Goal: Task Accomplishment & Management: Use online tool/utility

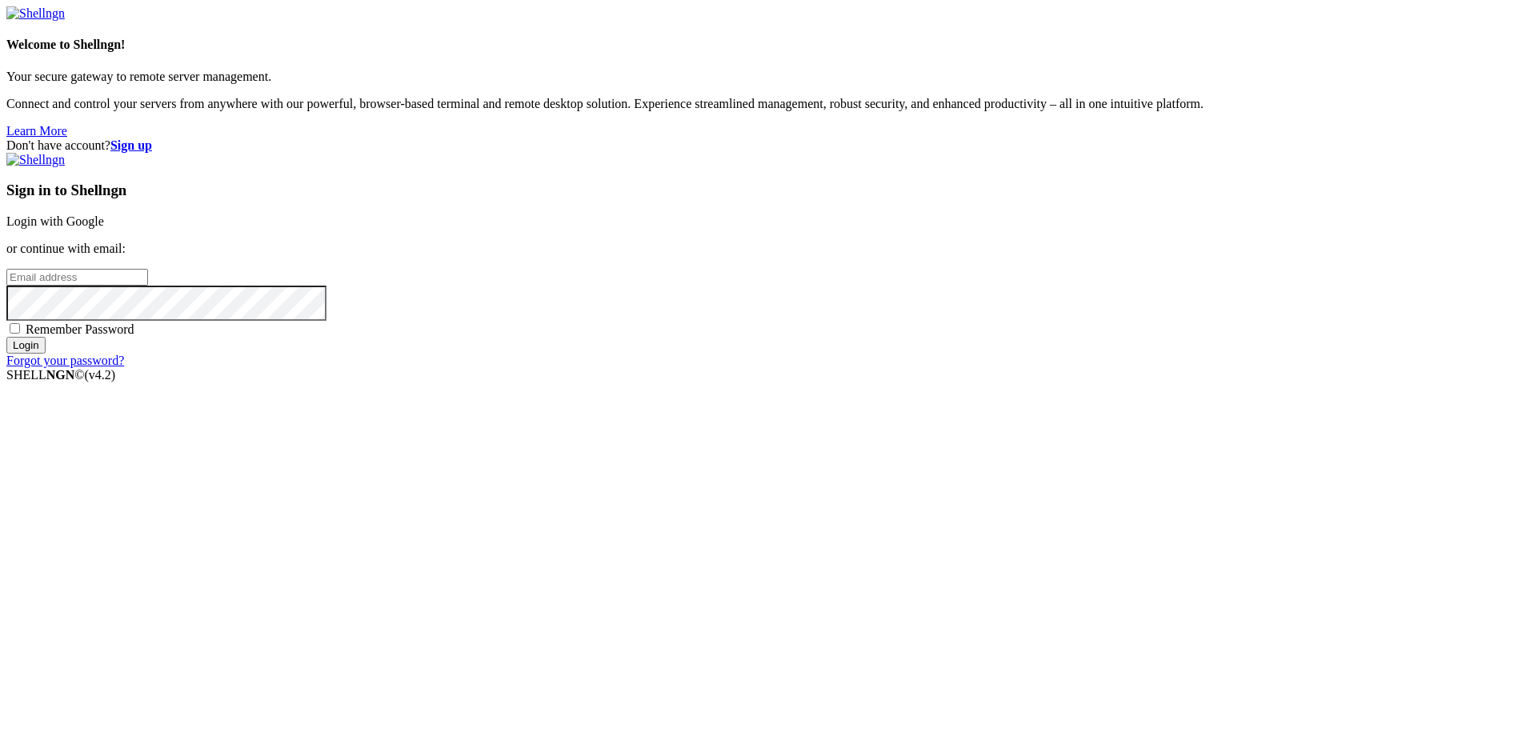
click at [104, 228] on link "Login with Google" at bounding box center [55, 221] width 98 height 14
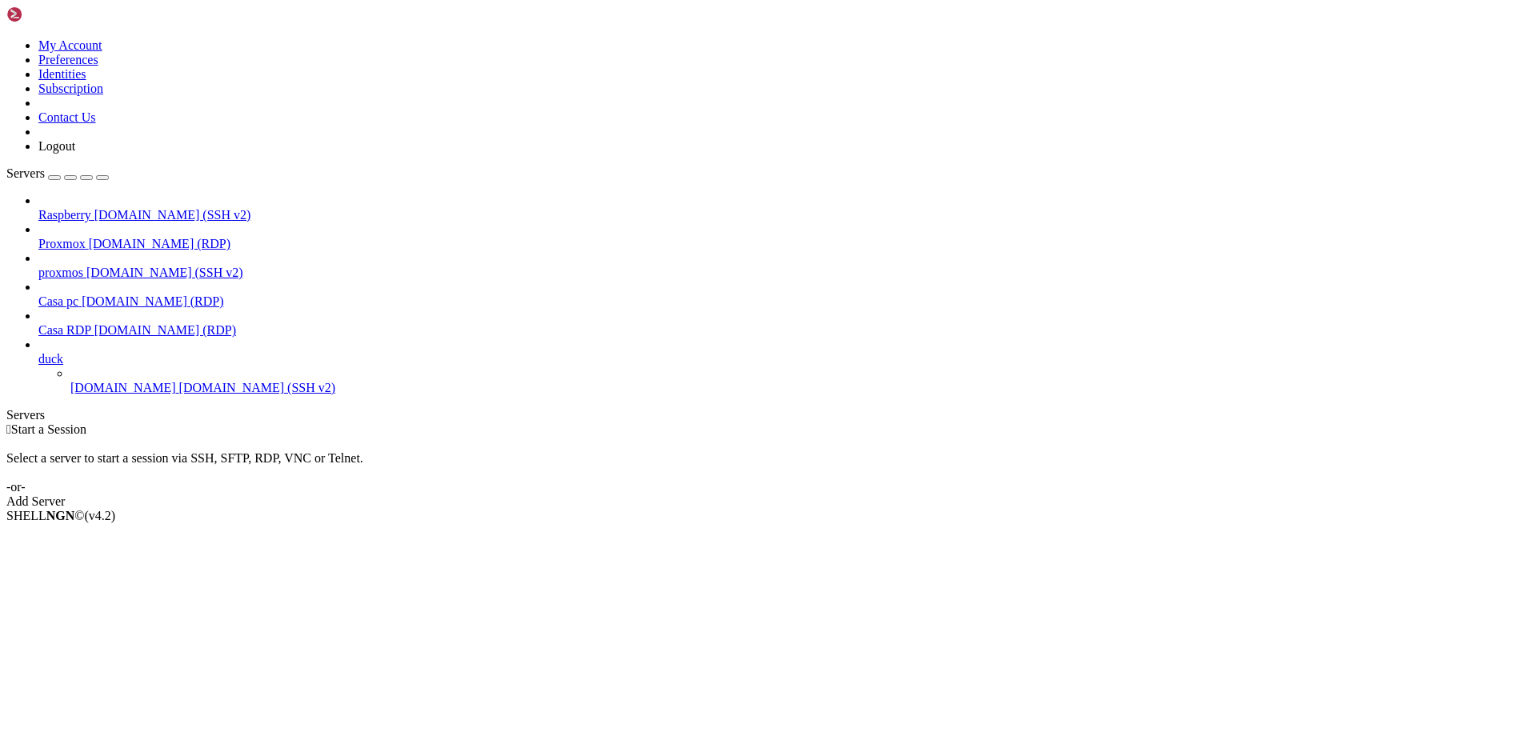
click at [179, 381] on span "[DOMAIN_NAME] (SSH v2)" at bounding box center [257, 388] width 157 height 14
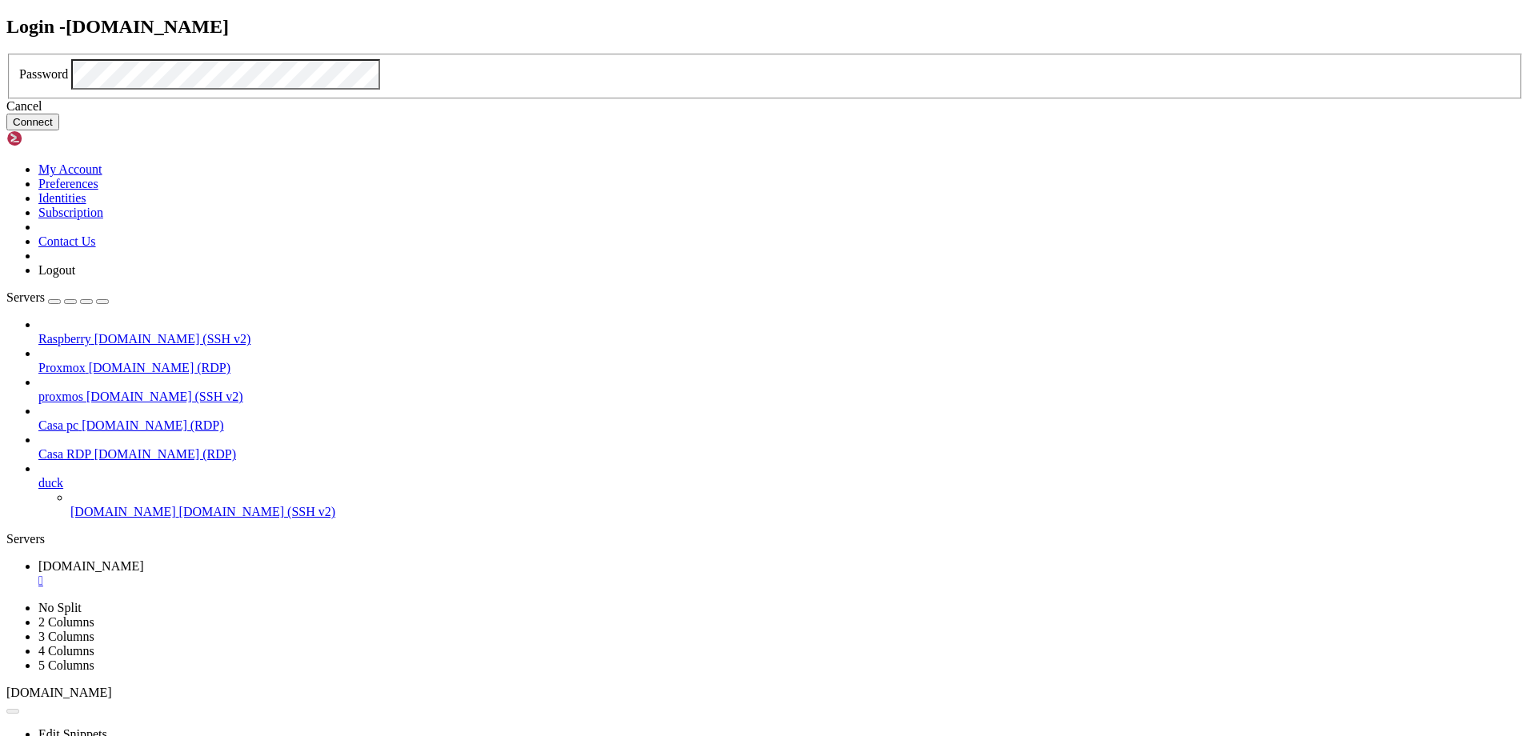
click button "Connect" at bounding box center [32, 122] width 53 height 17
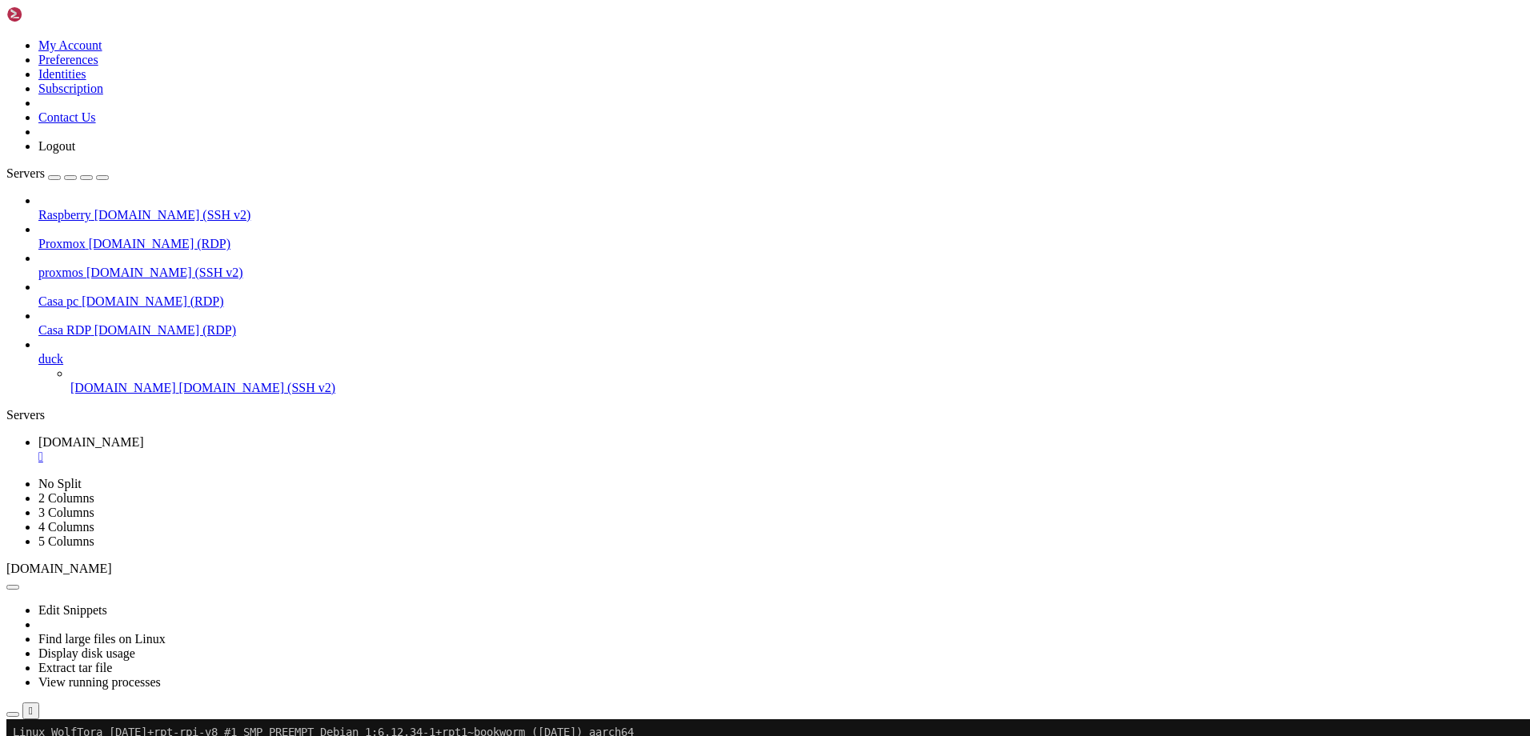
click at [38, 352] on icon at bounding box center [38, 352] width 0 height 0
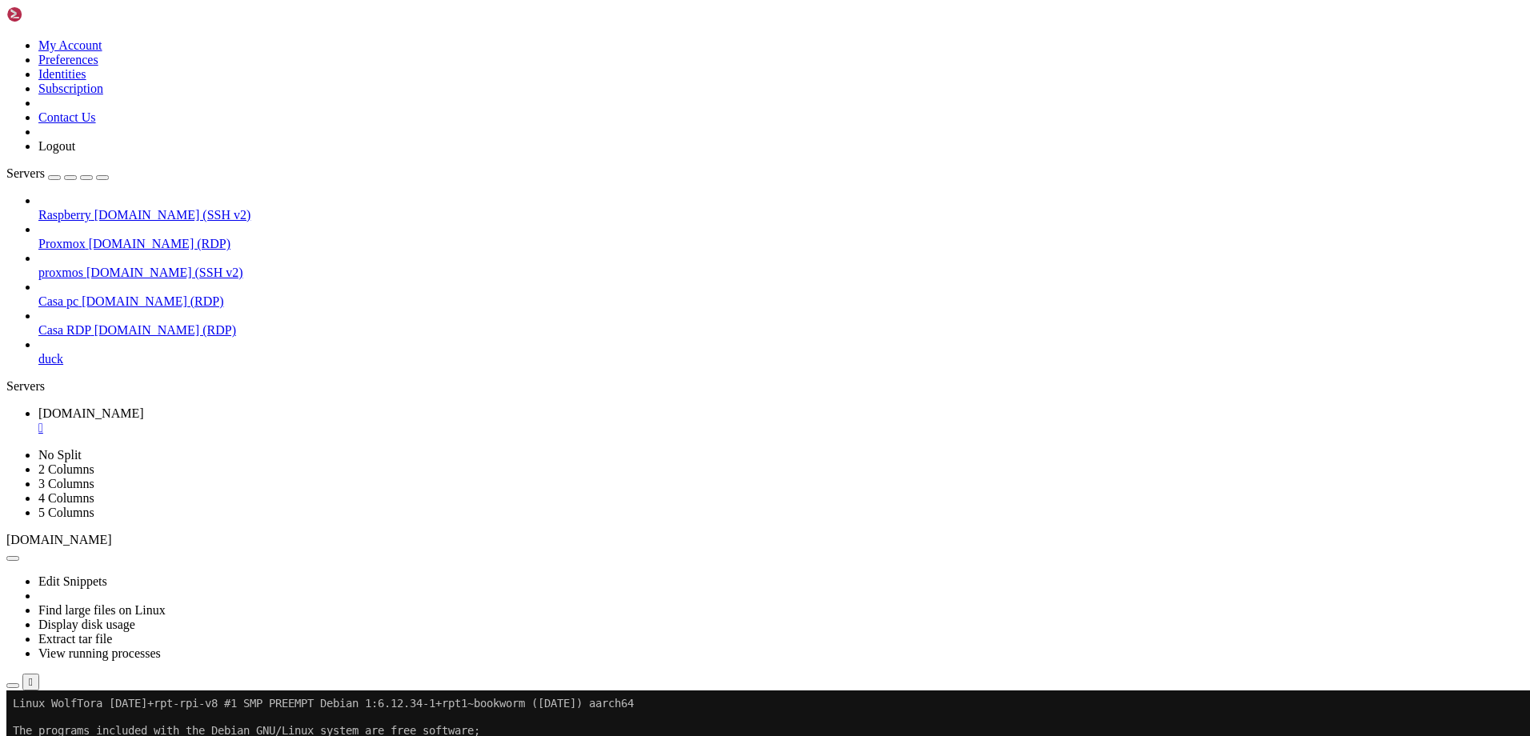
click at [130, 295] on span "[DOMAIN_NAME] (RDP)" at bounding box center [153, 302] width 142 height 14
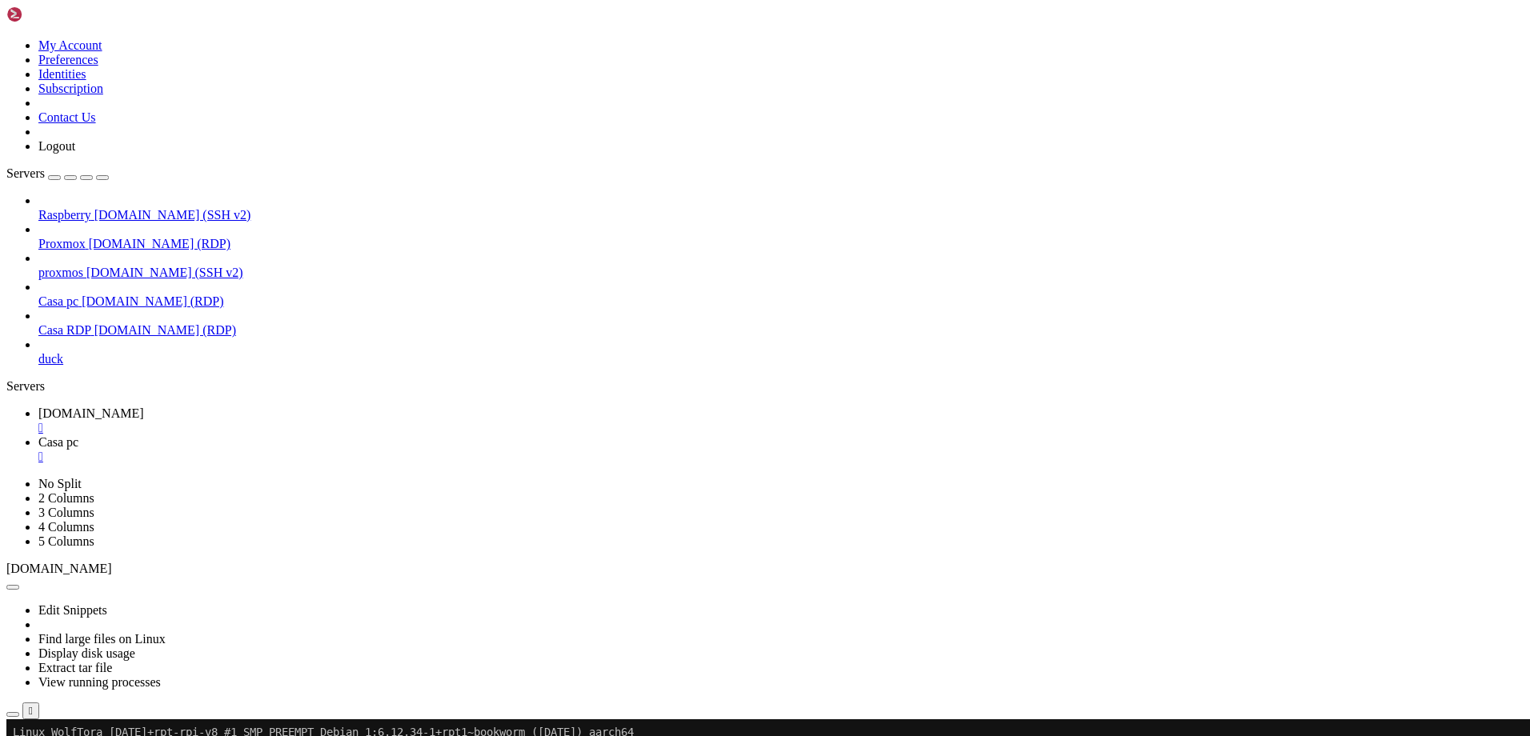
click at [438, 450] on div "" at bounding box center [780, 457] width 1485 height 14
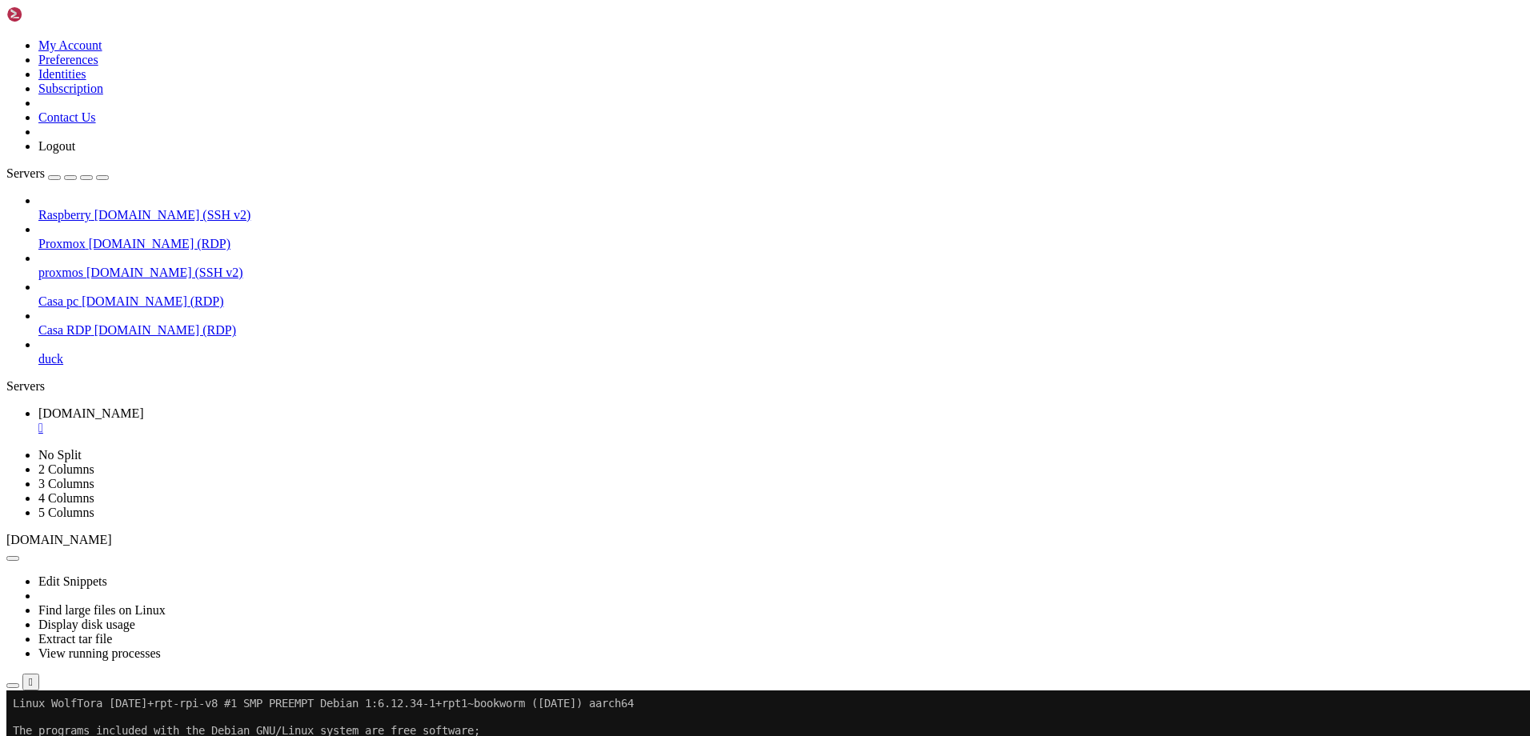
click at [139, 323] on span "[DOMAIN_NAME] (RDP)" at bounding box center [165, 330] width 142 height 14
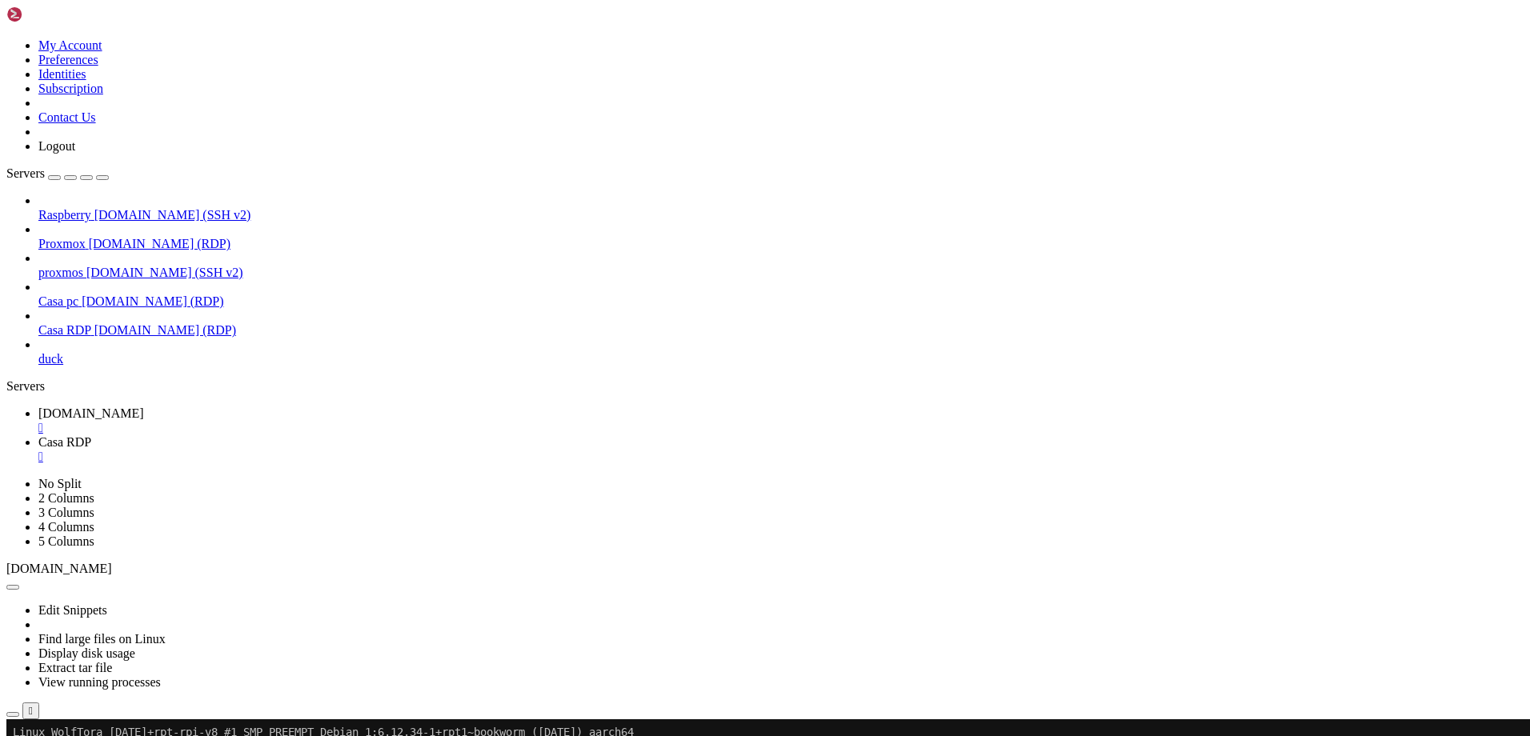
click at [339, 421] on div "" at bounding box center [780, 428] width 1485 height 14
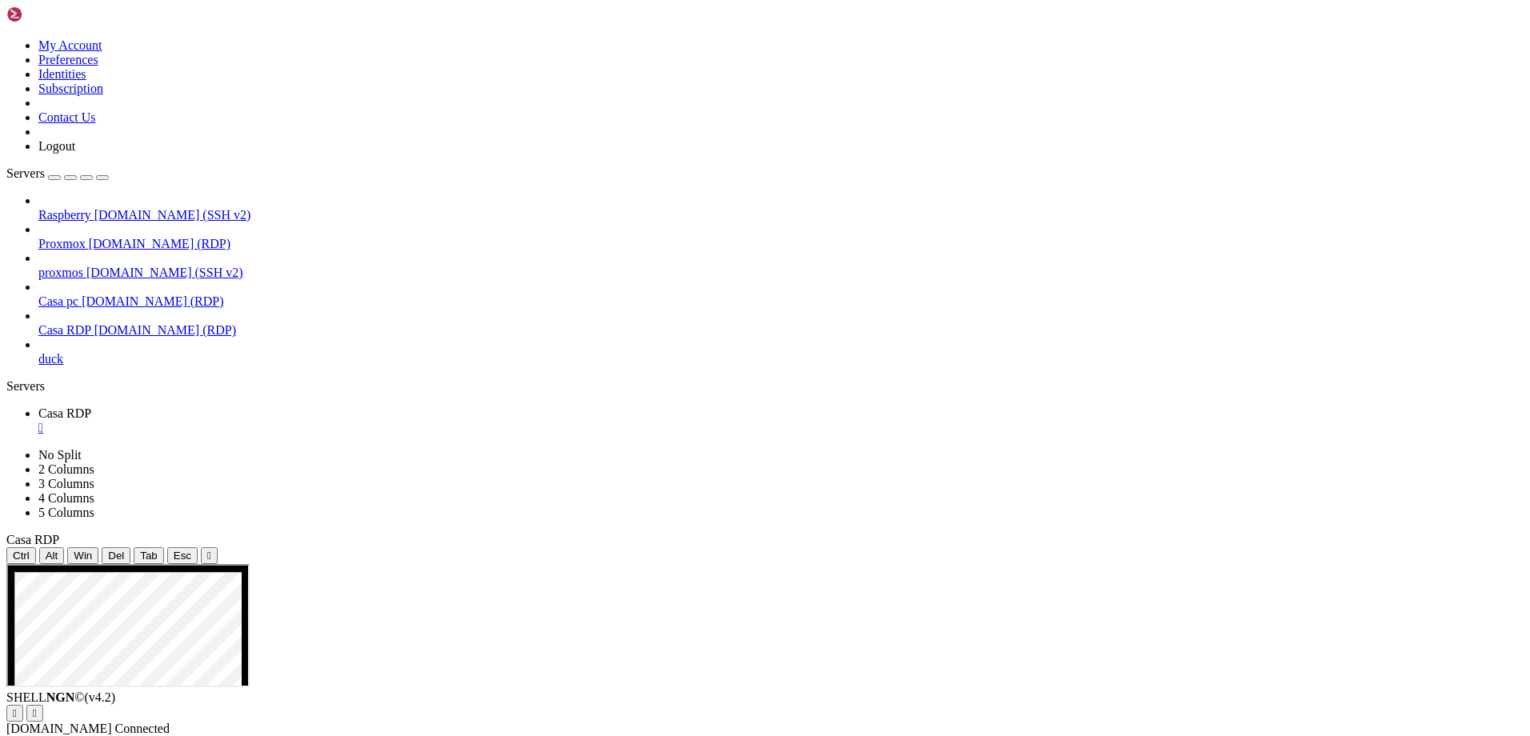
drag, startPoint x: 1239, startPoint y: 795, endPoint x: 1181, endPoint y: 795, distance: 57.6
drag, startPoint x: 1181, startPoint y: 795, endPoint x: 1164, endPoint y: 771, distance: 29.3
drag, startPoint x: 1289, startPoint y: 790, endPoint x: 284, endPoint y: 614, distance: 1020.4
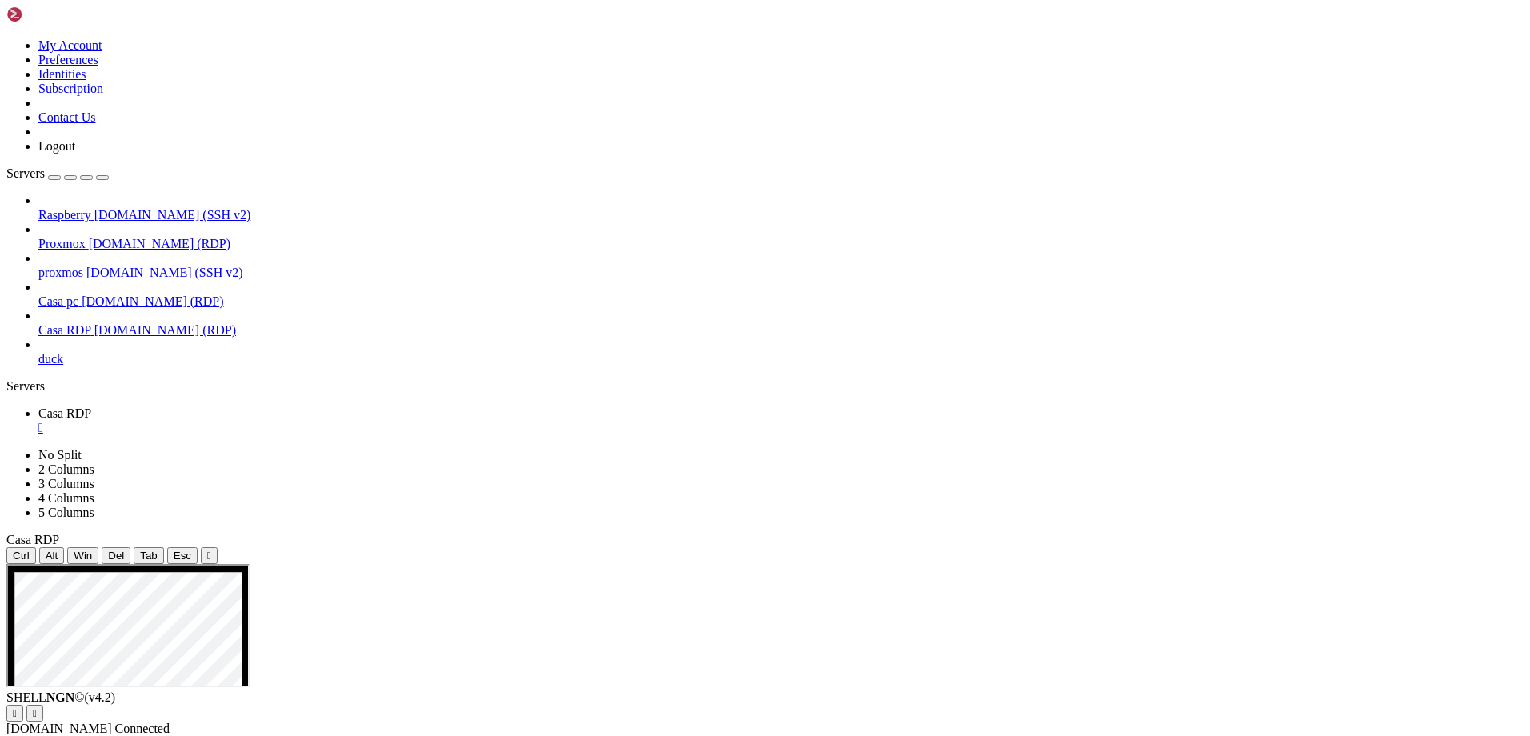
drag, startPoint x: 1163, startPoint y: 787, endPoint x: 1250, endPoint y: 788, distance: 87.2
drag, startPoint x: 1283, startPoint y: 900, endPoint x: 274, endPoint y: 709, distance: 1026.2
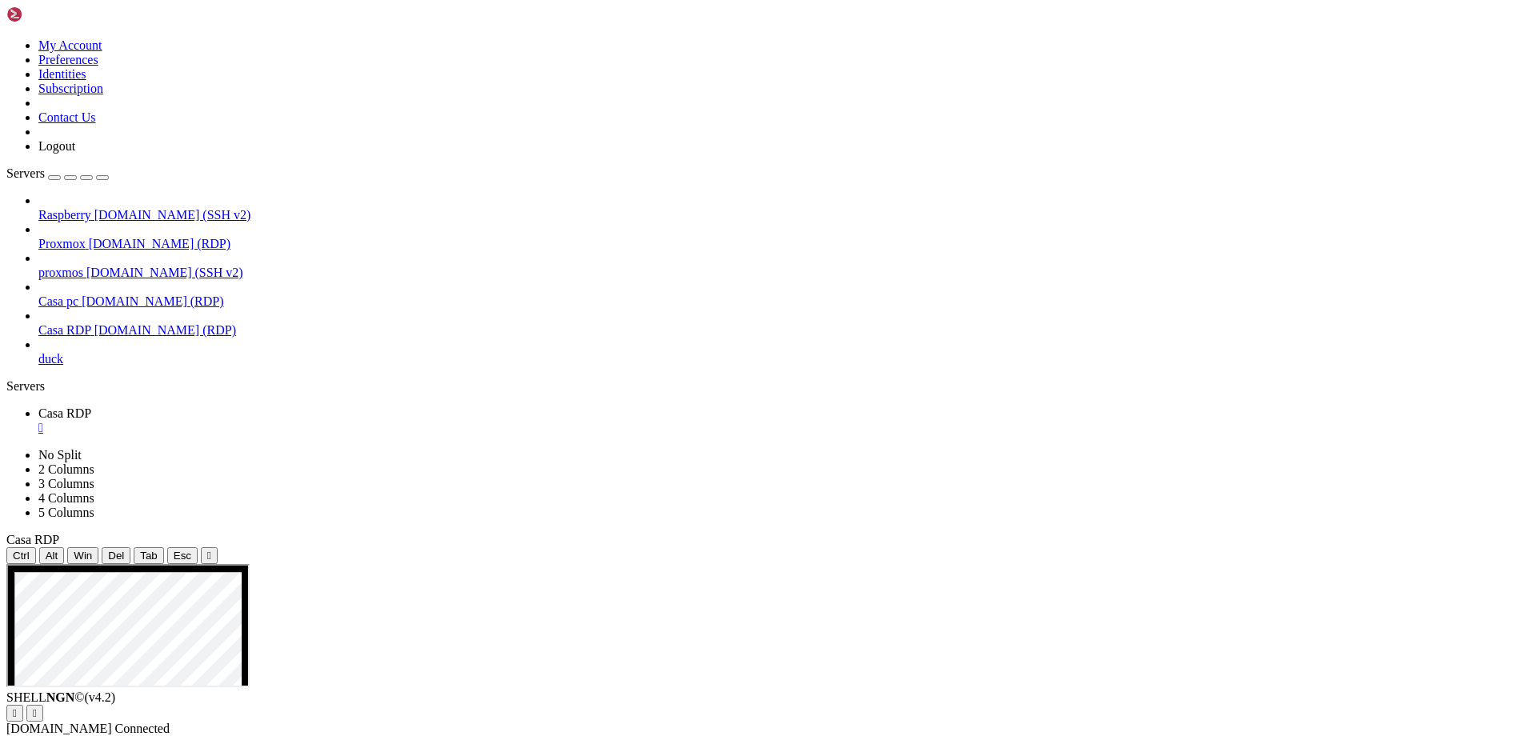
drag, startPoint x: 1272, startPoint y: 971, endPoint x: 286, endPoint y: 767, distance: 1007.5
drag, startPoint x: 1296, startPoint y: 1077, endPoint x: 279, endPoint y: 870, distance: 1037.3
click at [94, 208] on span "[DOMAIN_NAME] (SSH v2)" at bounding box center [172, 215] width 157 height 14
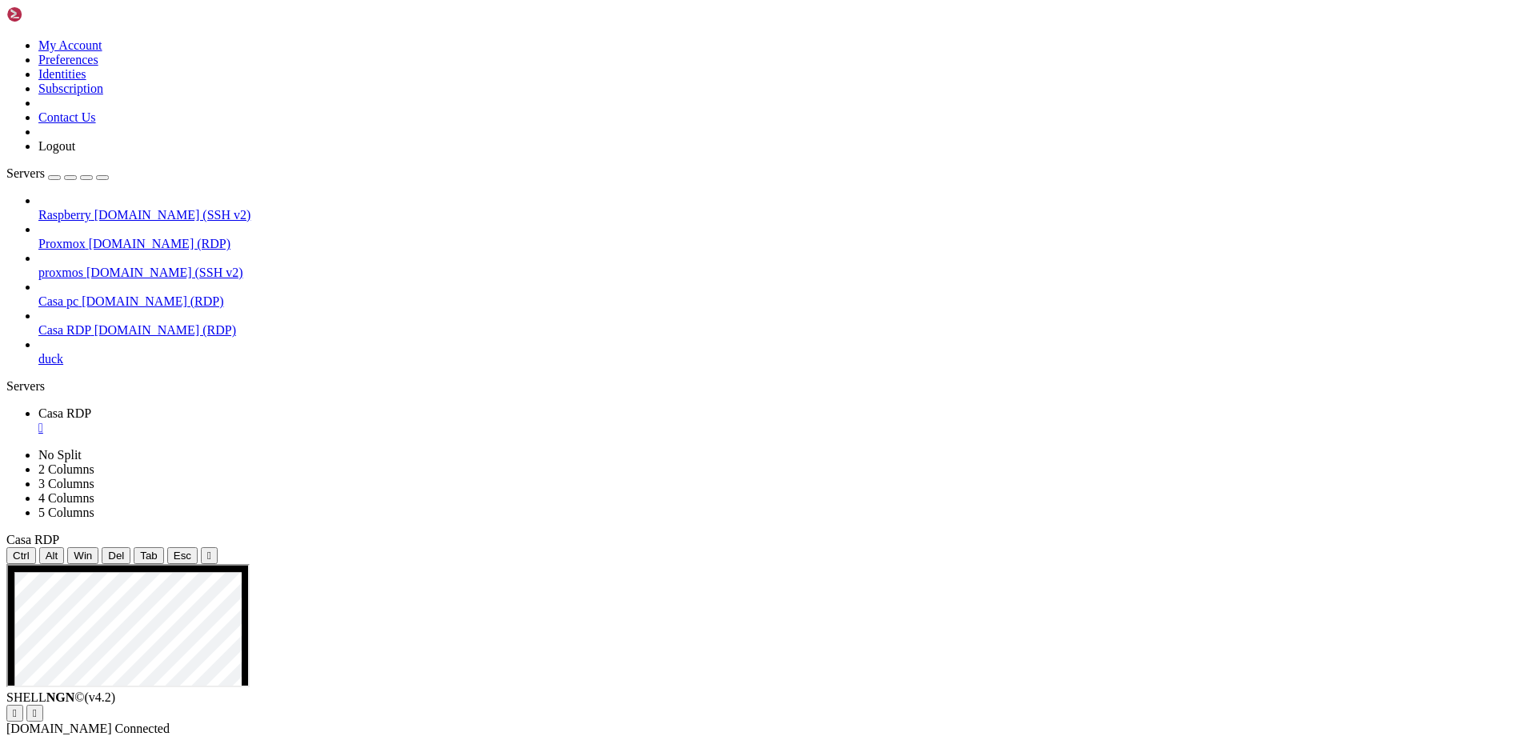
click at [94, 208] on span "[DOMAIN_NAME] (SSH v2)" at bounding box center [172, 215] width 157 height 14
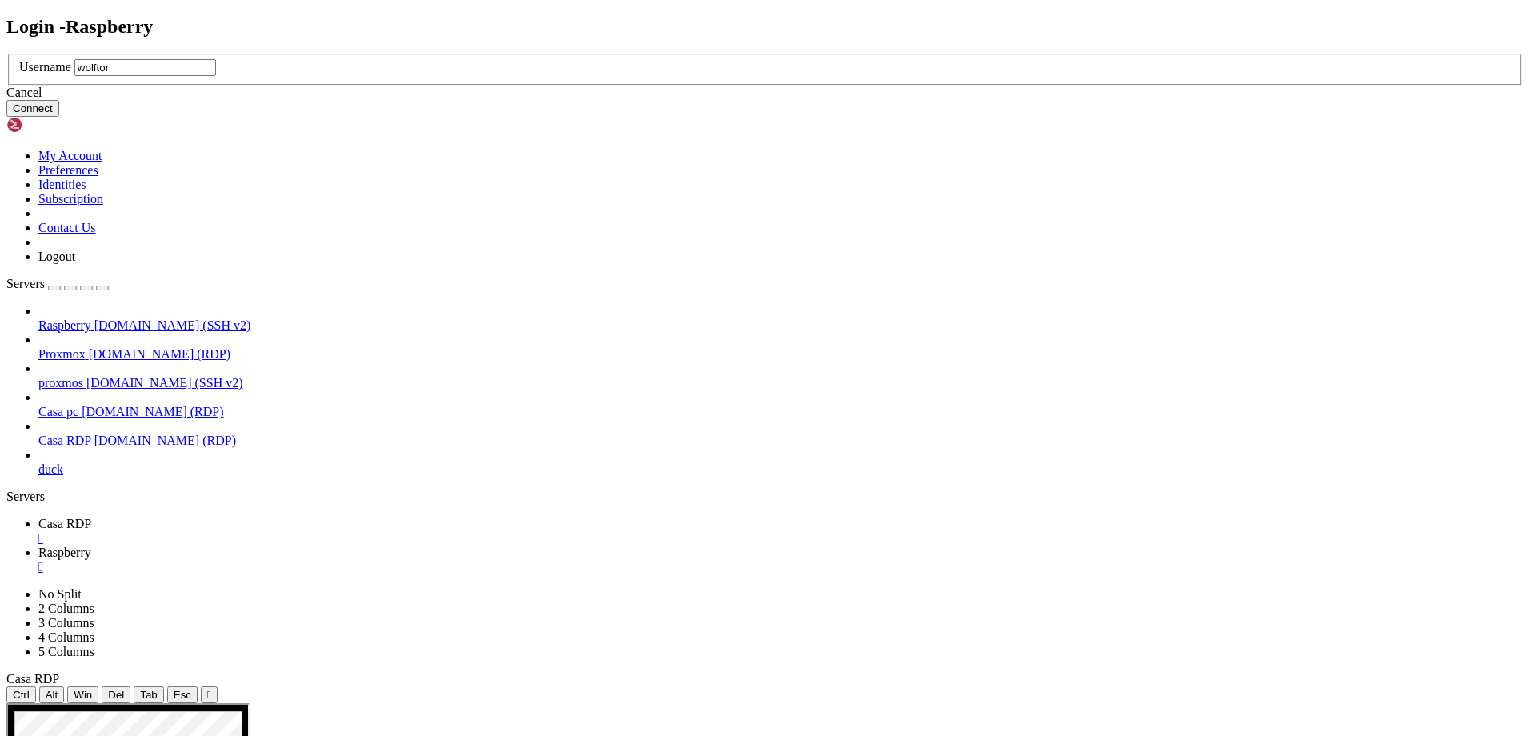
type input "wolftora"
click button "Connect" at bounding box center [32, 108] width 53 height 17
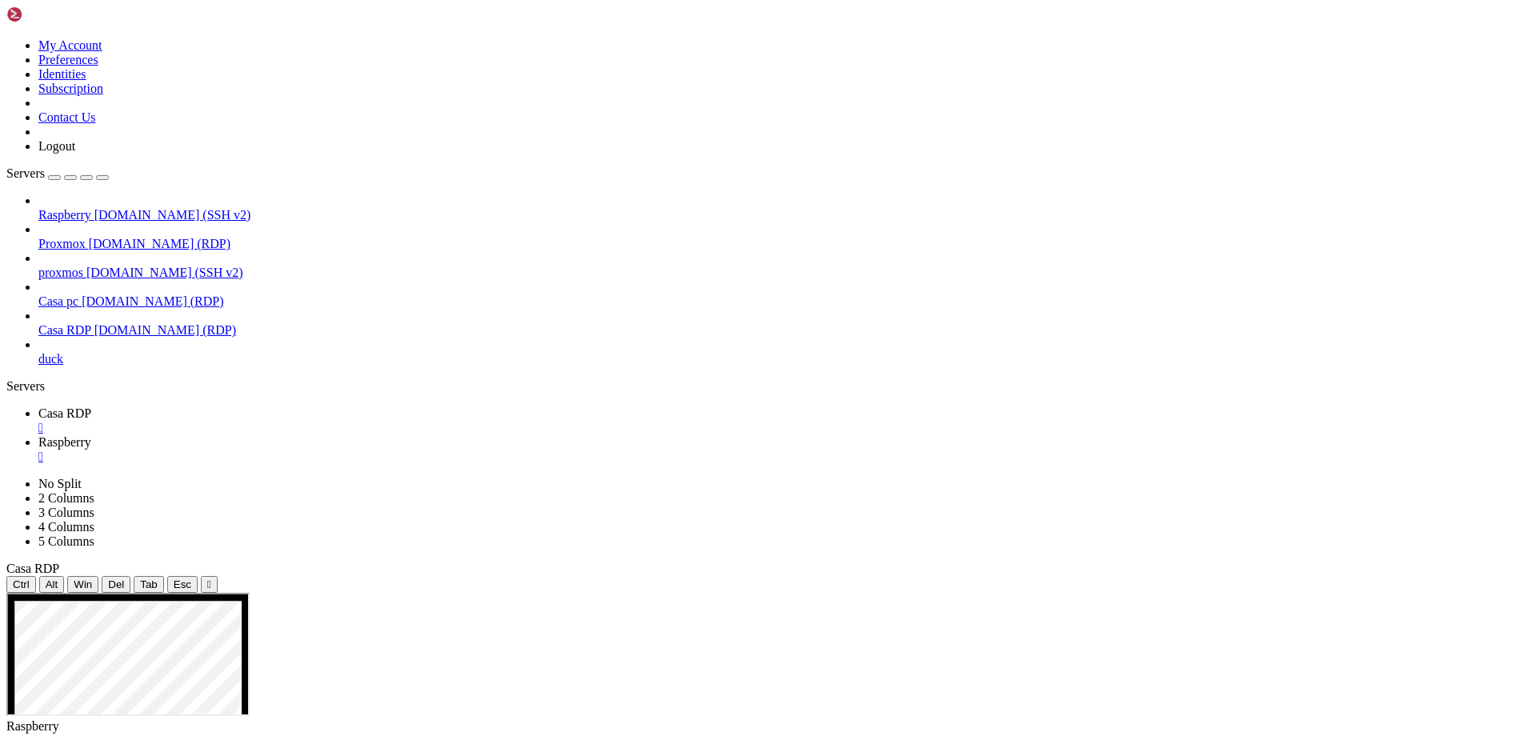
drag, startPoint x: 42, startPoint y: 1308, endPoint x: 9, endPoint y: 1308, distance: 32.8
drag, startPoint x: 37, startPoint y: 1311, endPoint x: 14, endPoint y: 1311, distance: 22.4
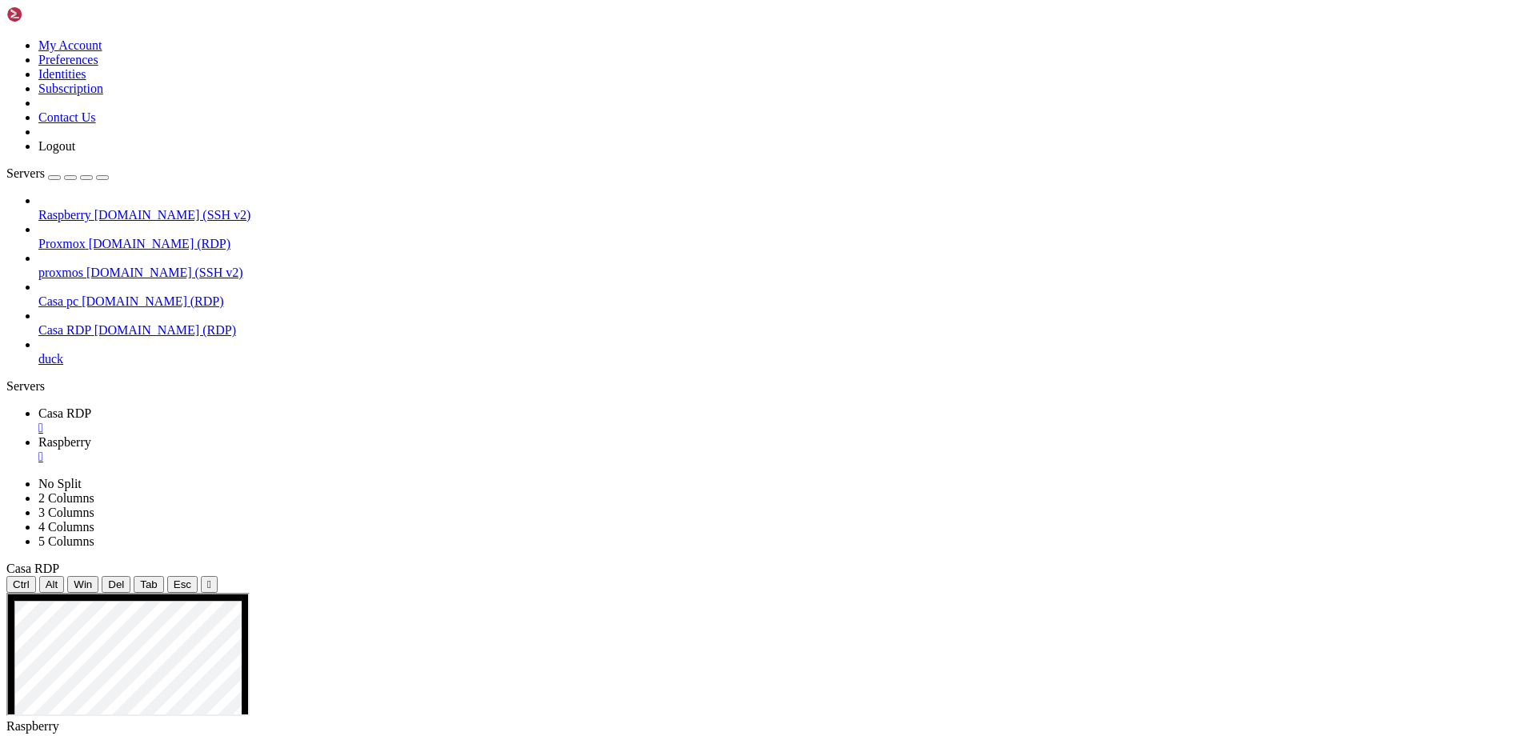
drag, startPoint x: 122, startPoint y: 1313, endPoint x: 231, endPoint y: 1310, distance: 108.9
drag, startPoint x: 14, startPoint y: 1299, endPoint x: 158, endPoint y: 1298, distance: 144.9
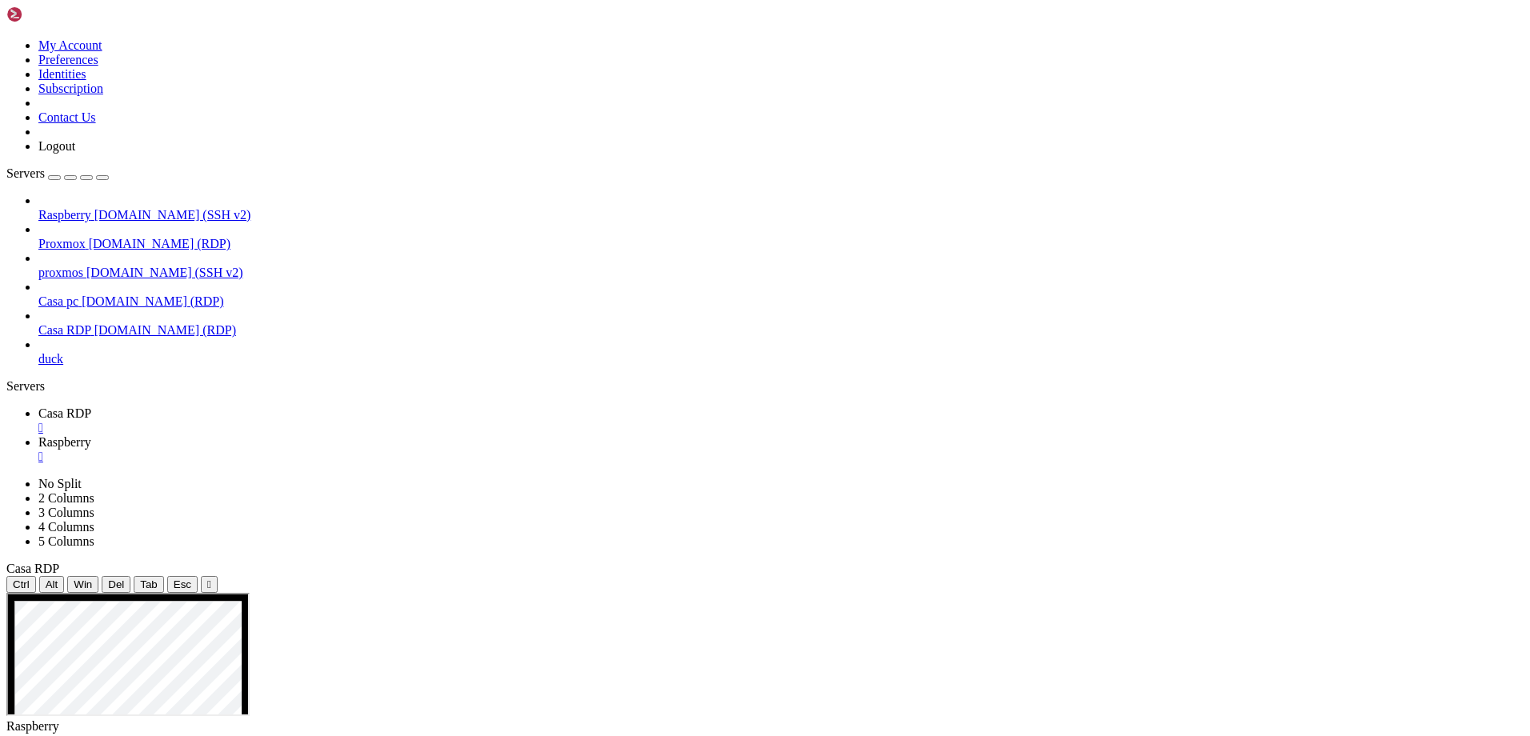
drag, startPoint x: 44, startPoint y: 1286, endPoint x: 162, endPoint y: 1286, distance: 117.6
click at [63, 352] on span "duck" at bounding box center [50, 359] width 25 height 14
click at [38, 352] on icon at bounding box center [38, 352] width 0 height 0
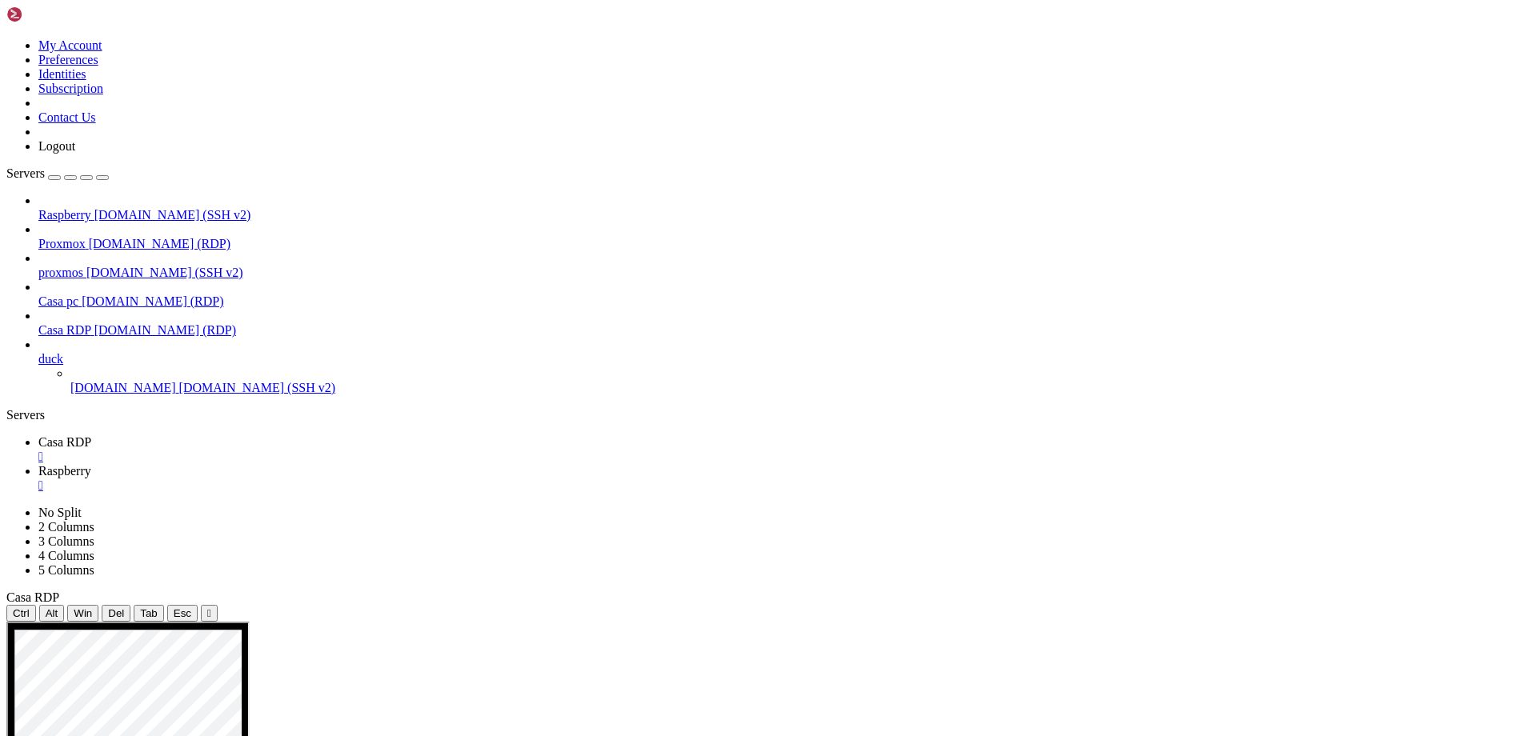
click at [179, 381] on span "[DOMAIN_NAME] (SSH v2)" at bounding box center [257, 388] width 157 height 14
click at [91, 435] on span "Casa RDP" at bounding box center [64, 442] width 53 height 14
